Goal: Transaction & Acquisition: Obtain resource

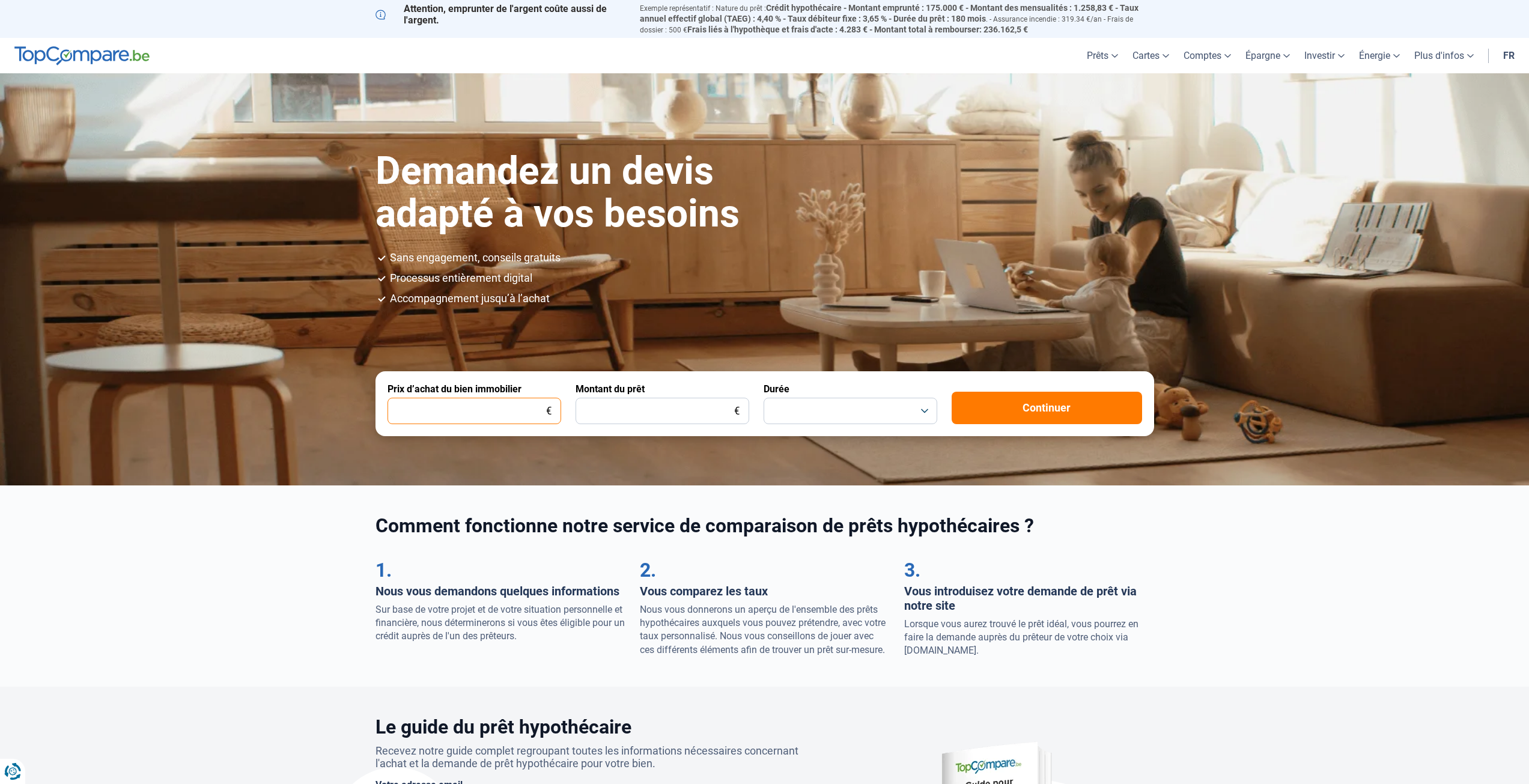
click at [513, 410] on input "Prix d’achat du bien immobilier" at bounding box center [474, 411] width 174 height 27
type input "450.000"
click at [648, 415] on input "Montant du prêt" at bounding box center [662, 411] width 174 height 27
type input "405.000"
click at [784, 416] on button "button" at bounding box center [850, 411] width 174 height 27
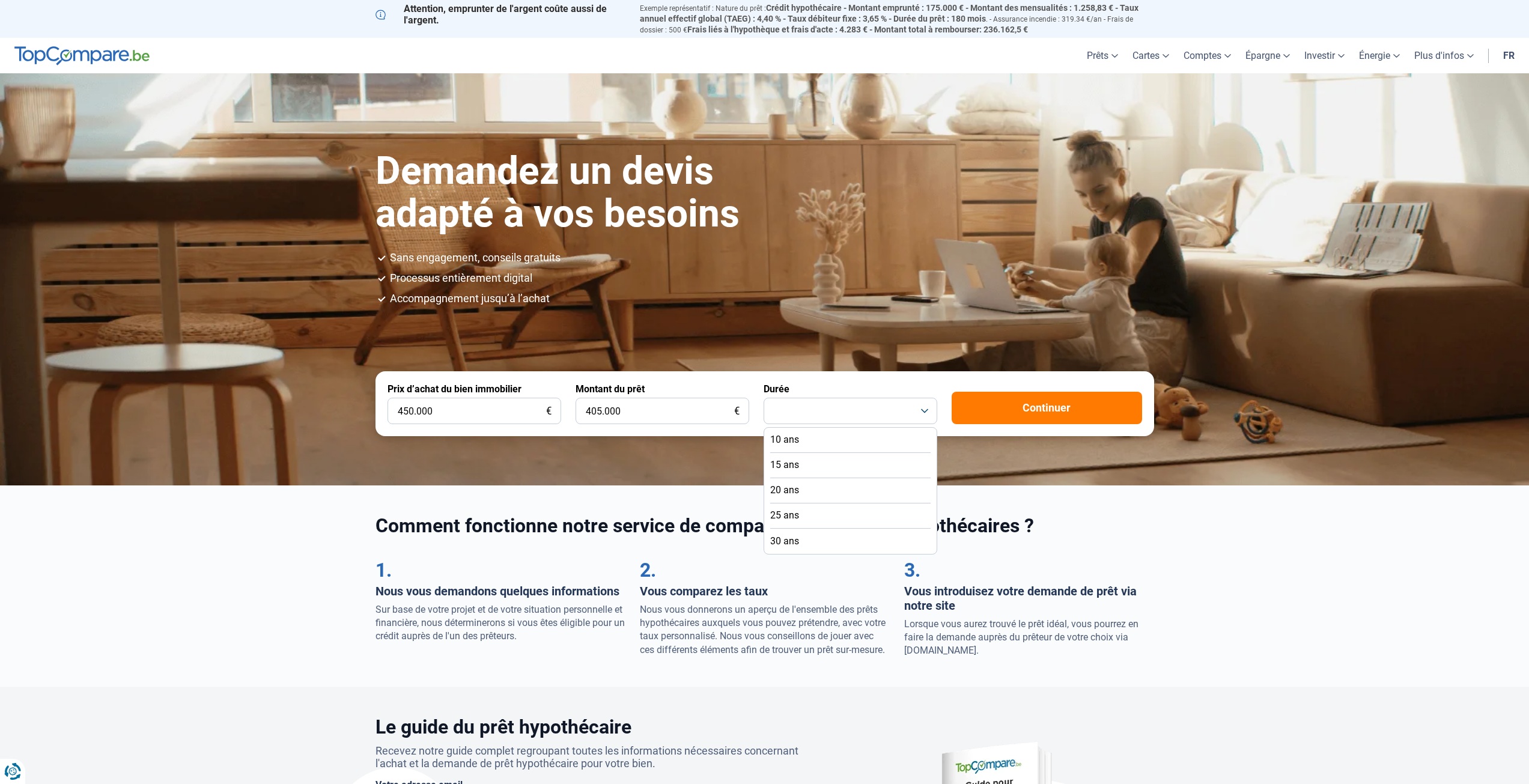
click at [819, 511] on li "25 ans" at bounding box center [850, 515] width 161 height 26
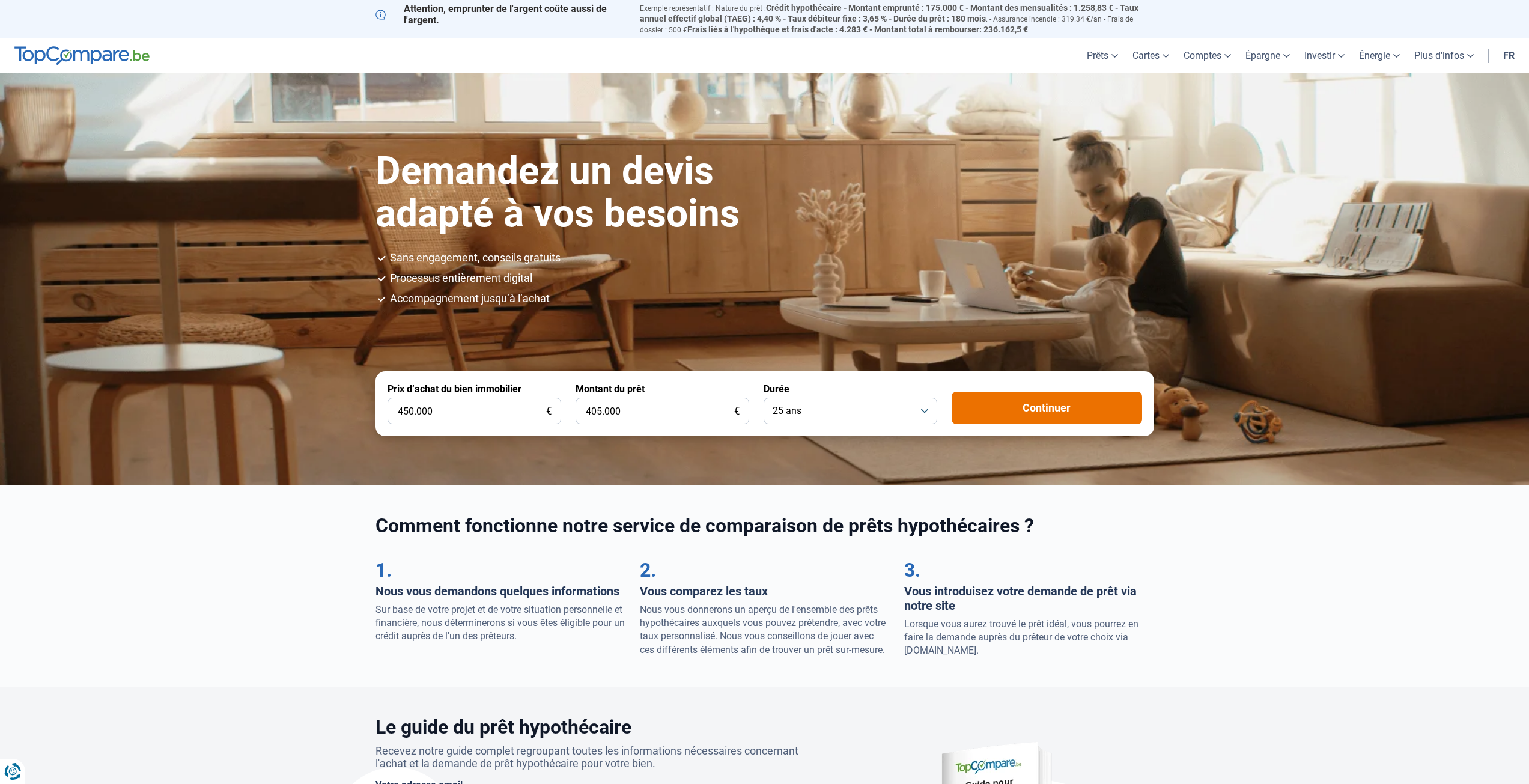
click at [1002, 412] on button "Continuer" at bounding box center [1047, 408] width 190 height 32
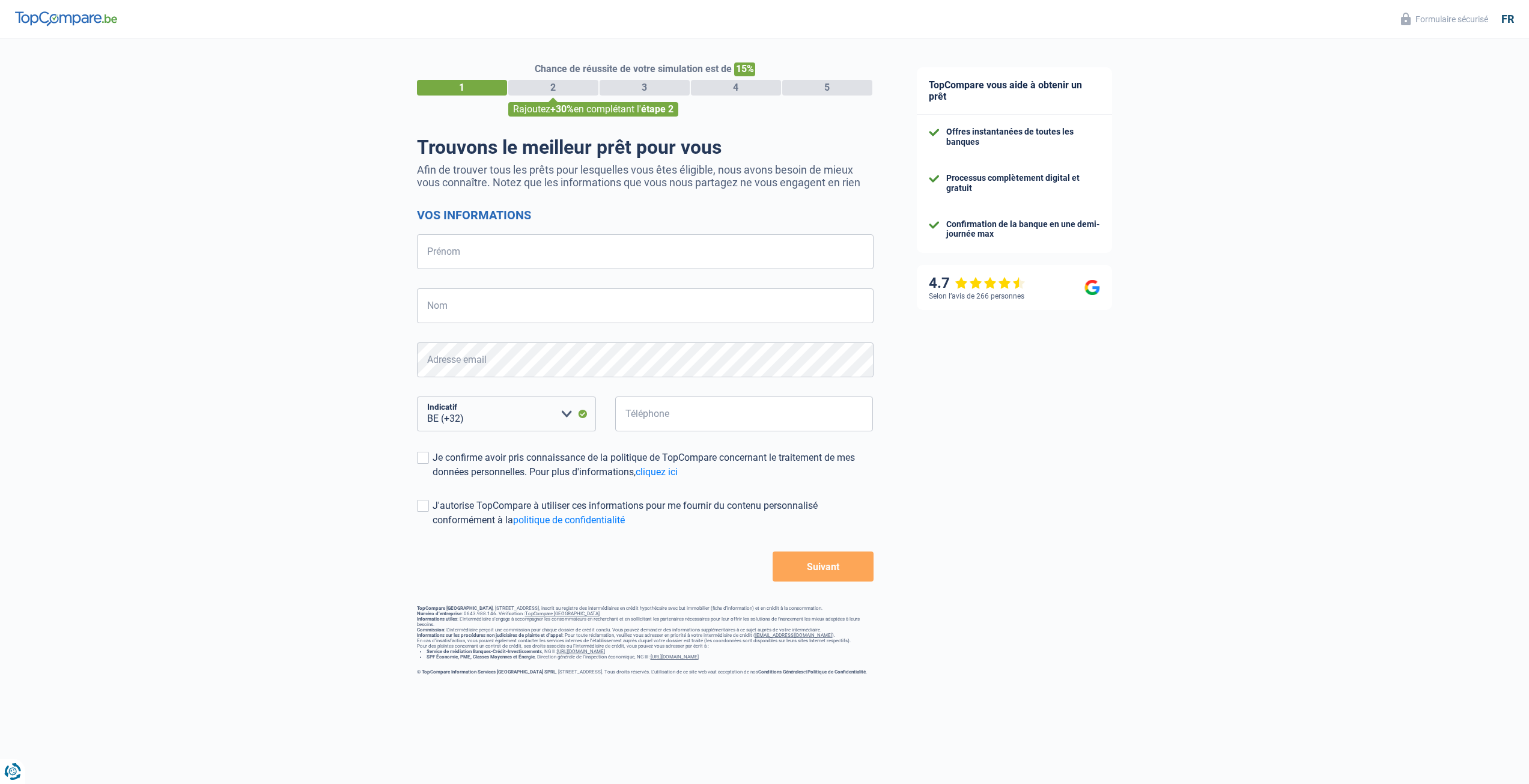
select select "32"
click at [503, 249] on input "Prénom" at bounding box center [645, 251] width 456 height 35
type input "Alexis"
type input "KROPEK"
type input "475216589"
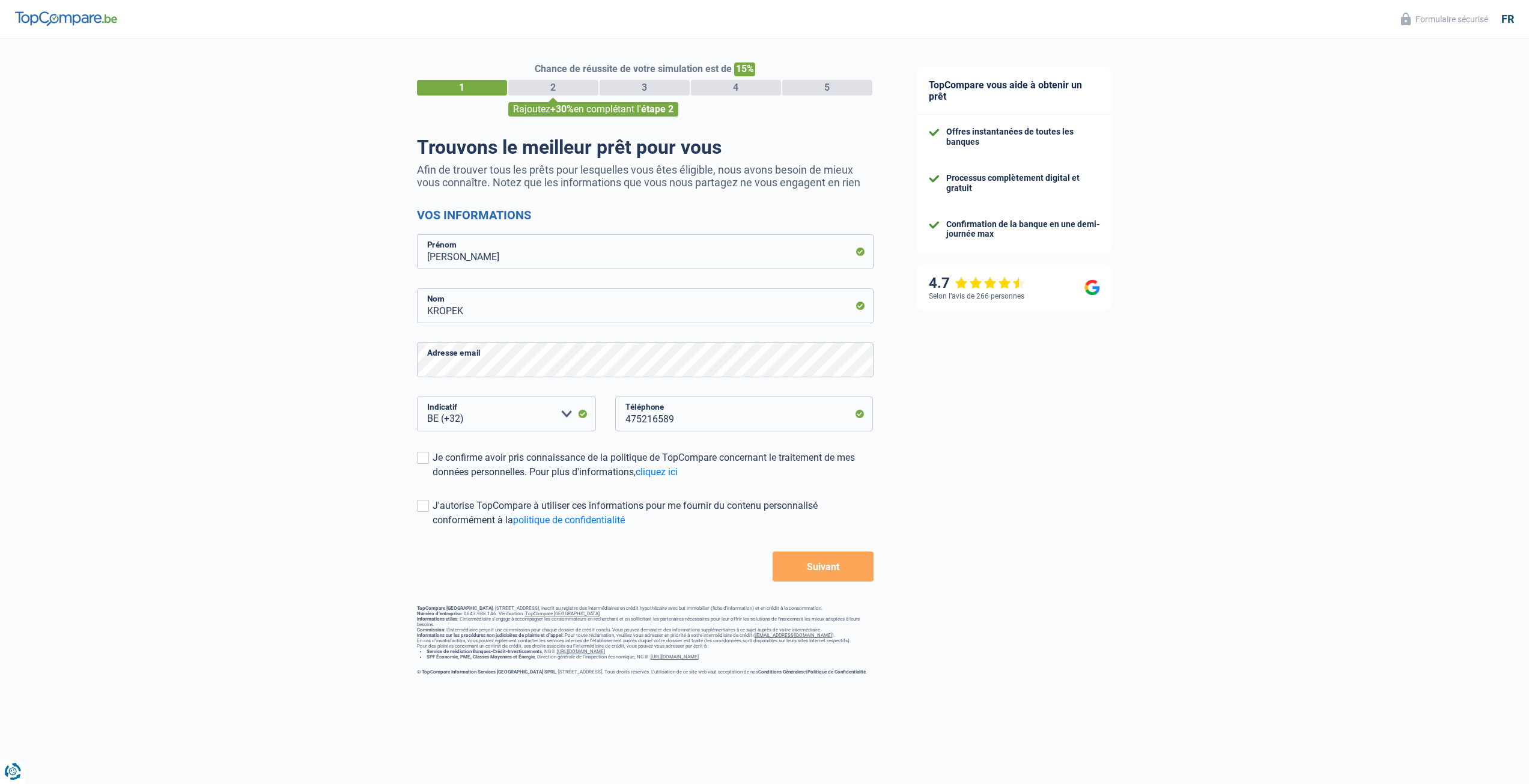
click at [796, 569] on button "Suivant" at bounding box center [823, 566] width 101 height 30
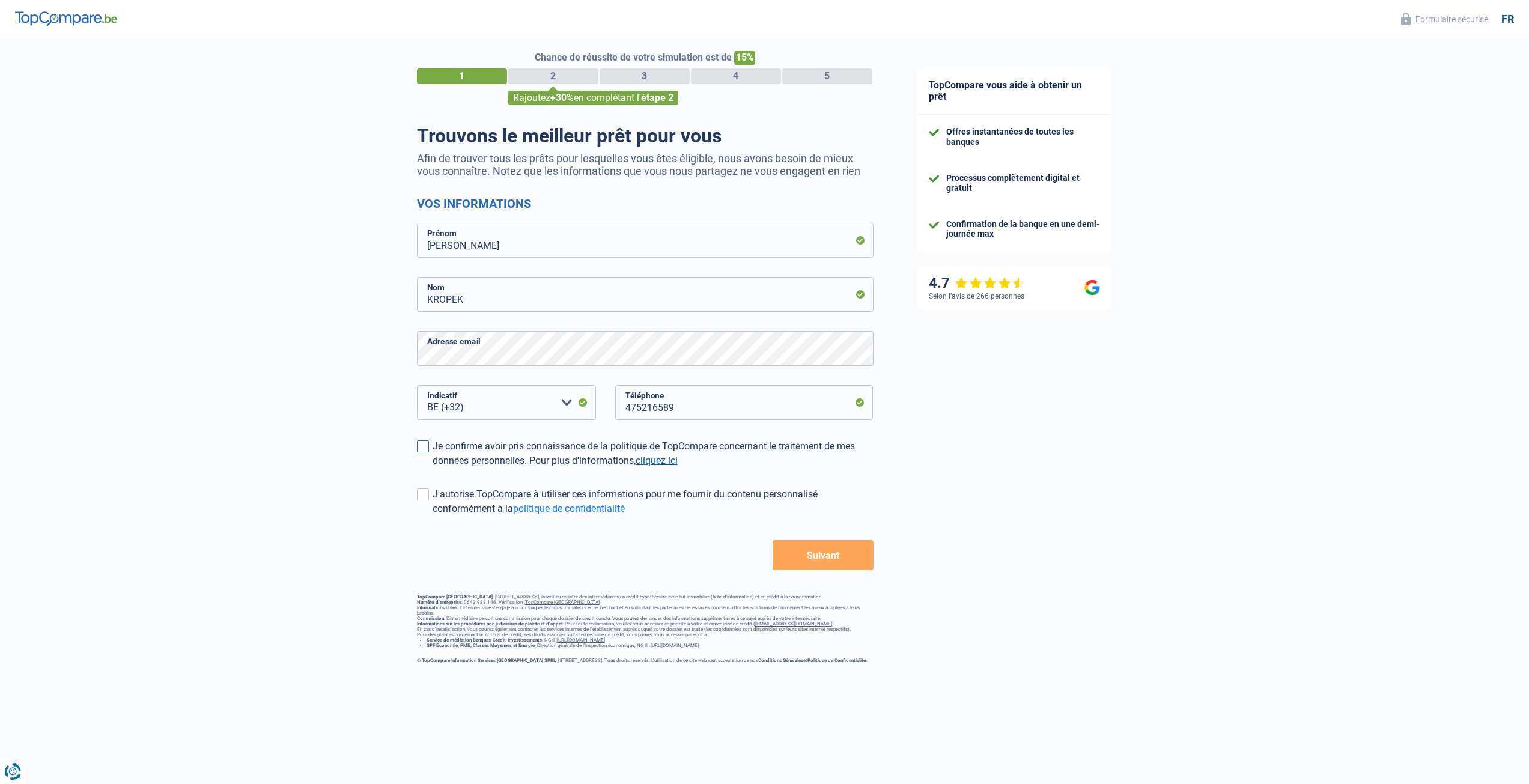
click at [646, 458] on link "cliquez ici" at bounding box center [656, 460] width 42 height 11
click at [1064, 496] on div "TopCompare vous aide à obtenir un prêt Offres instantanées de toutes les banque…" at bounding box center [1211, 349] width 634 height 645
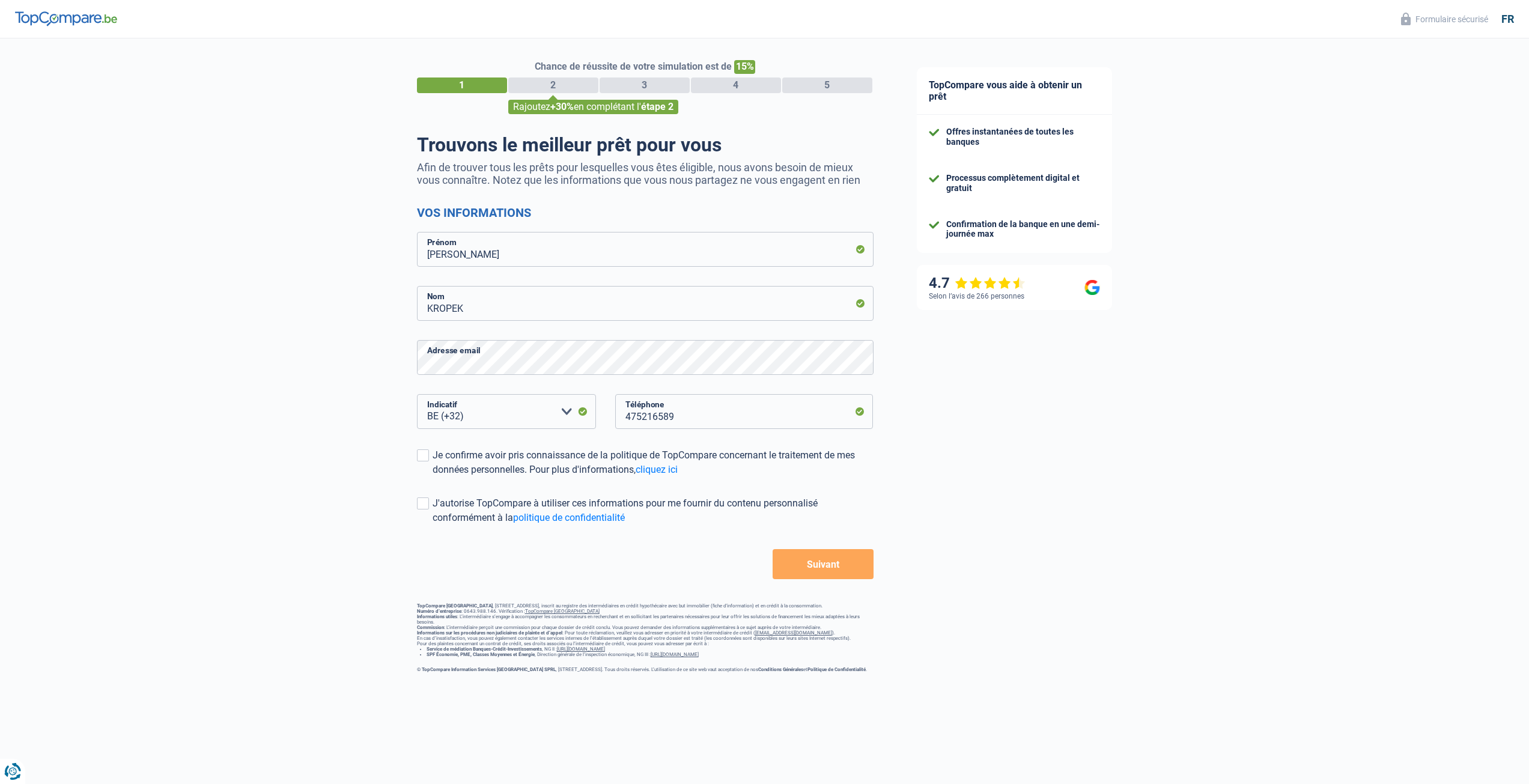
scroll to position [0, 0]
